Goal: Task Accomplishment & Management: Use online tool/utility

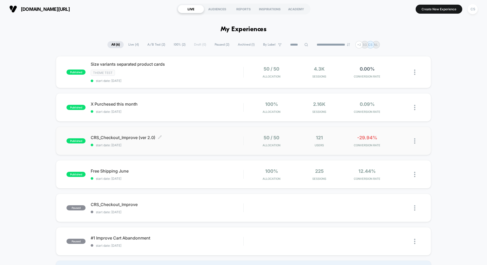
click at [152, 136] on span "CRS_Checkout_Improve (ver 2.0) Click to edit experience details" at bounding box center [167, 137] width 153 height 5
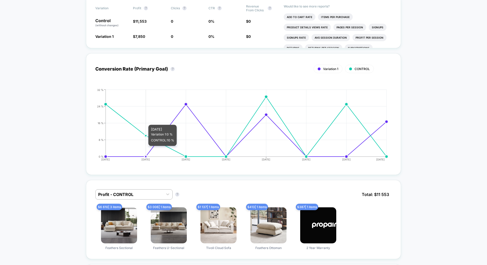
scroll to position [172, 0]
